Goal: Task Accomplishment & Management: Use online tool/utility

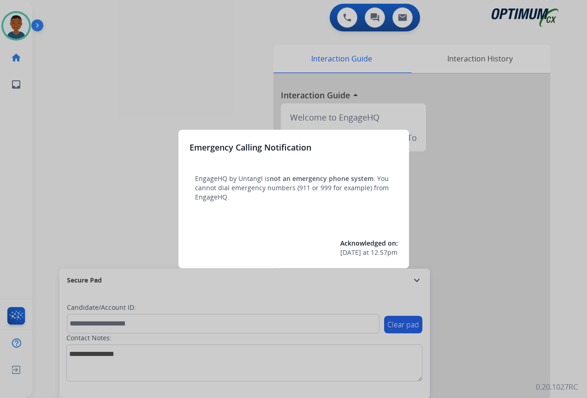
click at [528, 334] on div at bounding box center [293, 199] width 587 height 398
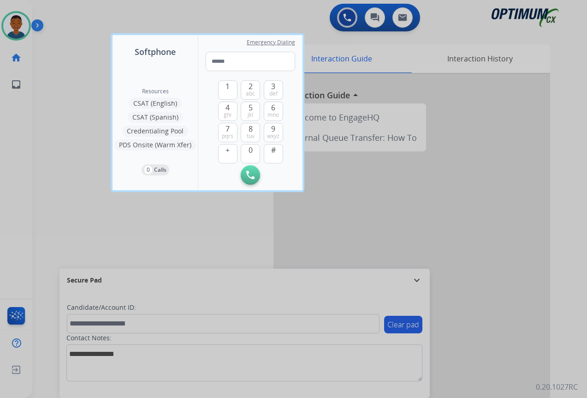
click at [510, 316] on div at bounding box center [293, 199] width 587 height 398
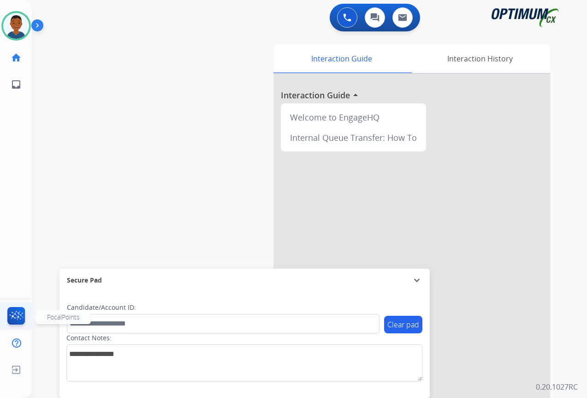
click at [15, 316] on img at bounding box center [17, 317] width 22 height 21
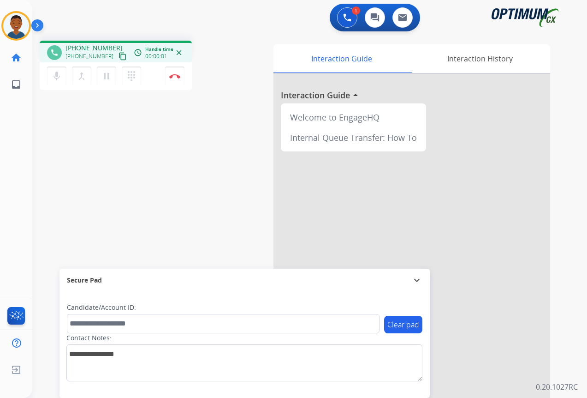
click at [119, 56] on mat-icon "content_copy" at bounding box center [123, 56] width 8 height 8
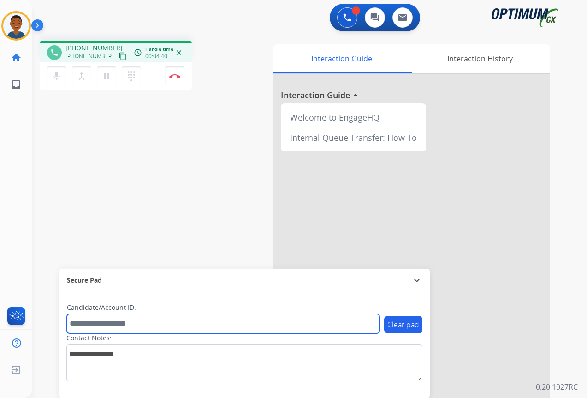
click at [99, 326] on input "text" at bounding box center [223, 323] width 313 height 19
paste input "*******"
type input "*******"
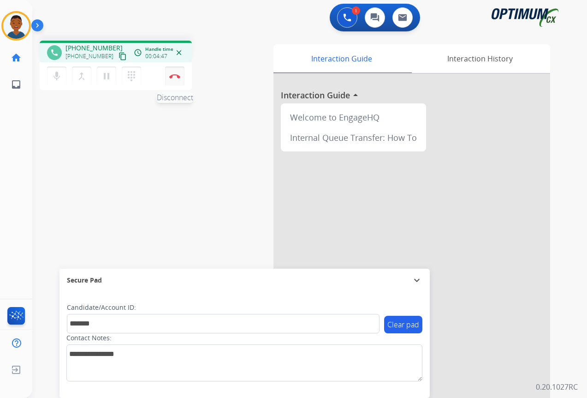
click at [174, 78] on img at bounding box center [174, 76] width 11 height 5
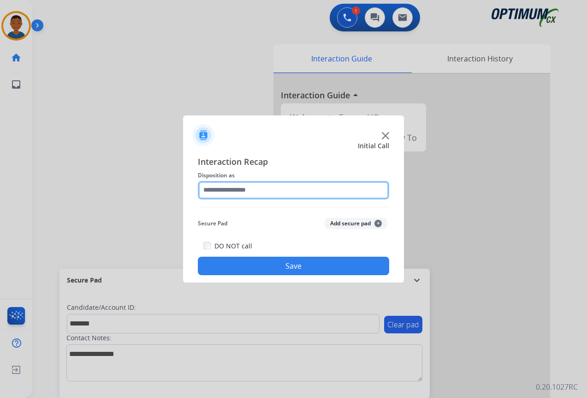
click at [213, 191] on input "text" at bounding box center [293, 190] width 191 height 18
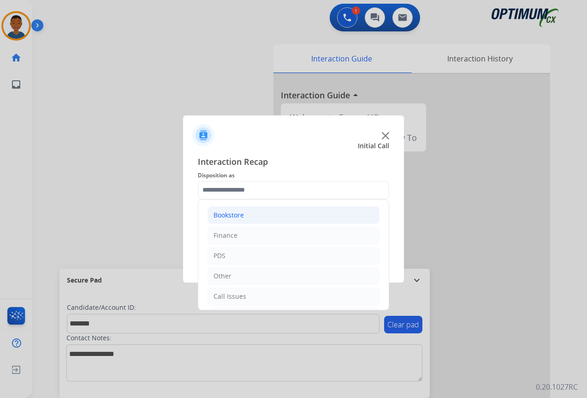
click at [220, 216] on div "Bookstore" at bounding box center [229, 214] width 30 height 9
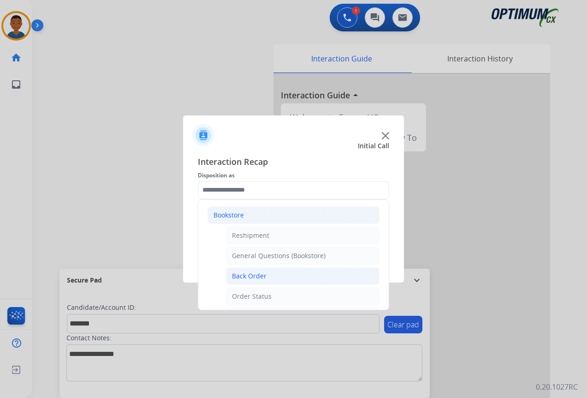
click at [245, 274] on div "Back Order" at bounding box center [249, 275] width 35 height 9
type input "**********"
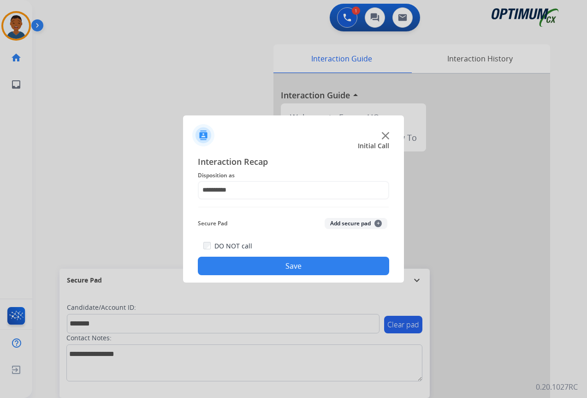
click at [340, 222] on button "Add secure pad +" at bounding box center [356, 223] width 63 height 11
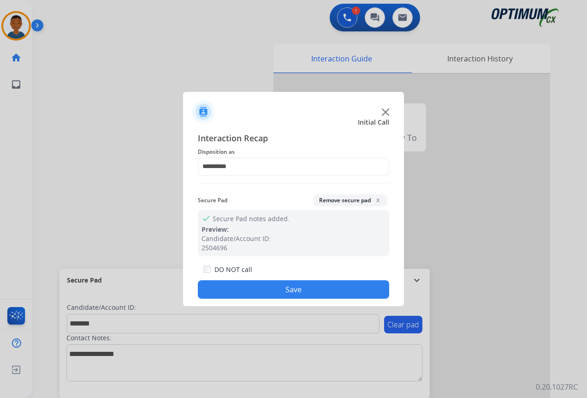
click at [310, 287] on button "Save" at bounding box center [293, 289] width 191 height 18
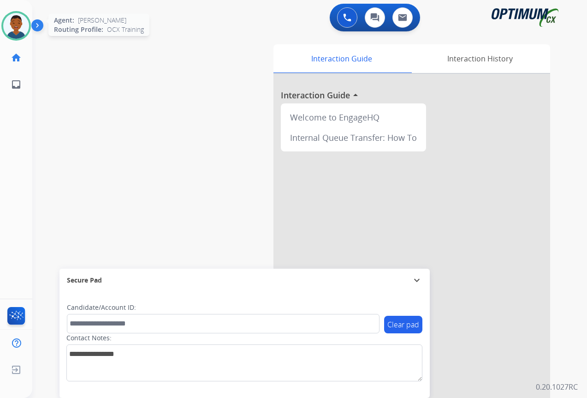
click at [13, 26] on img at bounding box center [16, 26] width 26 height 26
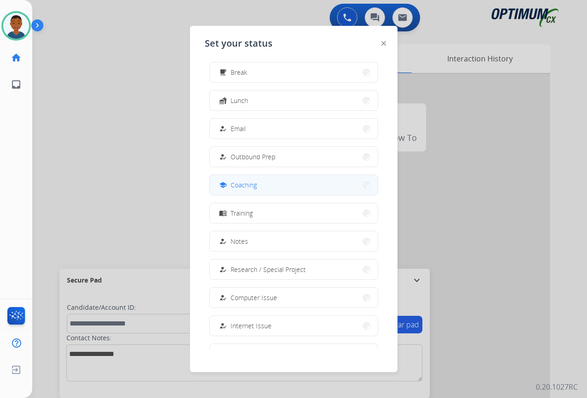
scroll to position [87, 0]
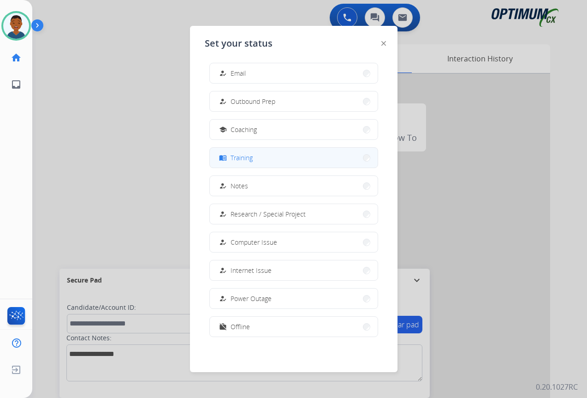
click at [250, 158] on span "Training" at bounding box center [242, 158] width 22 height 10
